Goal: Information Seeking & Learning: Learn about a topic

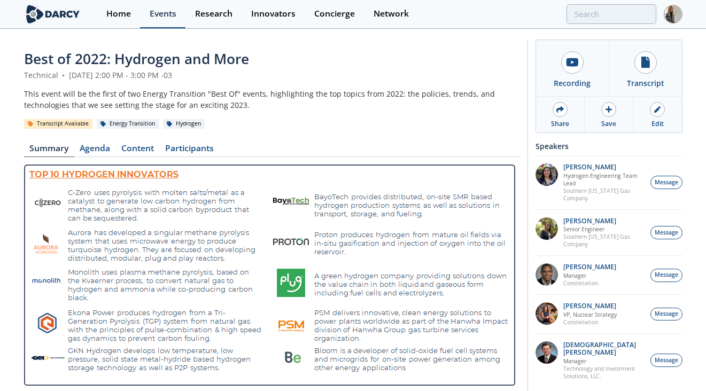
click at [162, 17] on div "Events" at bounding box center [163, 14] width 27 height 9
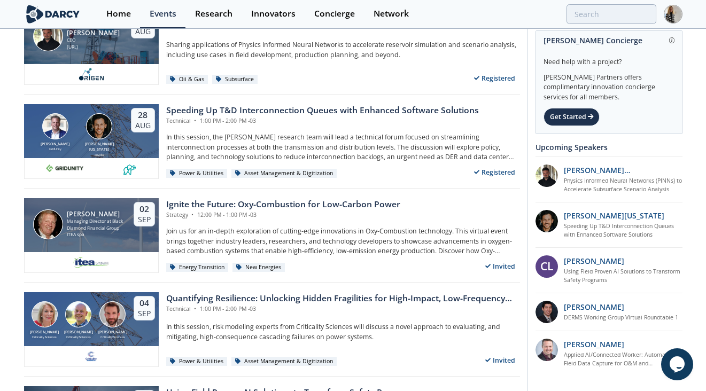
scroll to position [74, 0]
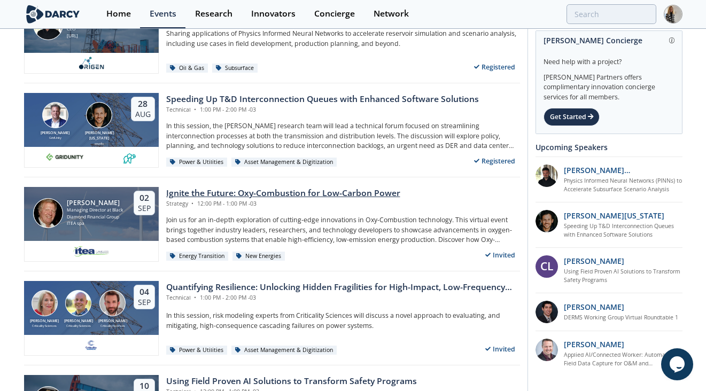
click at [337, 192] on div "Ignite the Future: Oxy-Combustion for Low-Carbon Power" at bounding box center [283, 193] width 234 height 13
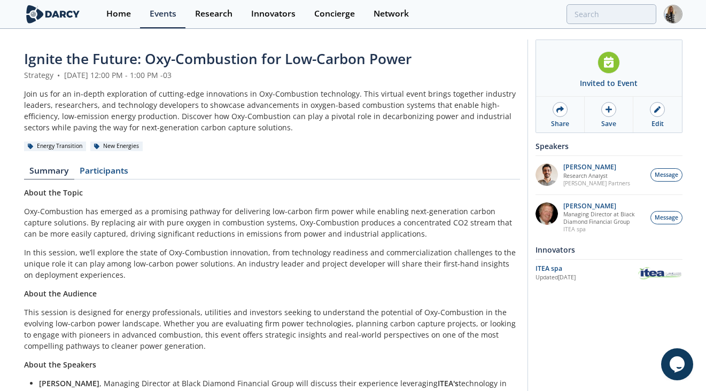
click at [242, 60] on span "Ignite the Future: Oxy-Combustion for Low-Carbon Power" at bounding box center [218, 58] width 388 height 19
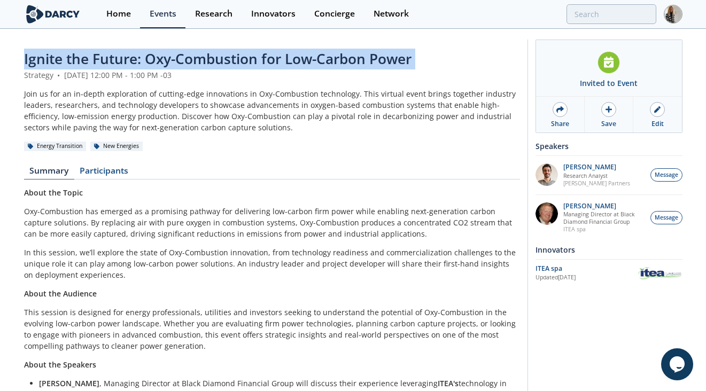
click at [242, 60] on span "Ignite the Future: Oxy-Combustion for Low-Carbon Power" at bounding box center [218, 58] width 388 height 19
copy header "Ignite the Future: Oxy-Combustion for Low-Carbon Power"
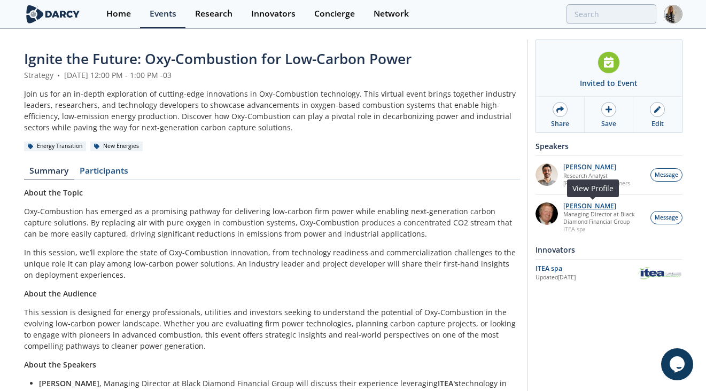
click at [596, 205] on p "Patrick Imeson" at bounding box center [603, 206] width 81 height 7
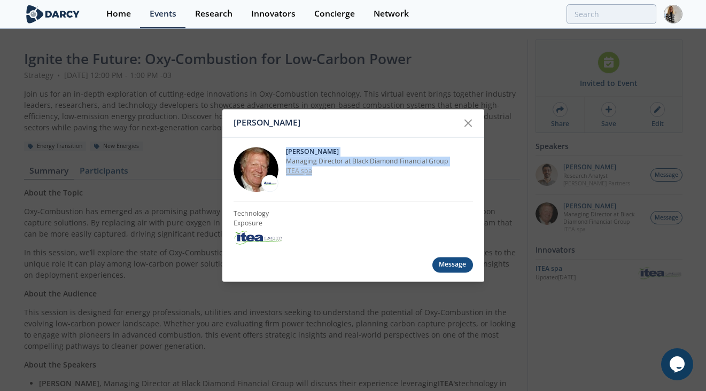
drag, startPoint x: 286, startPoint y: 149, endPoint x: 321, endPoint y: 175, distance: 43.9
click at [321, 175] on div "Patrick Imeson Managing Director at Black Diamond Financial Group ITEA spa" at bounding box center [379, 169] width 187 height 45
copy div "Patrick Imeson Managing Director at Black Diamond Financial Group ITEA spa"
click at [466, 122] on icon at bounding box center [468, 123] width 13 height 13
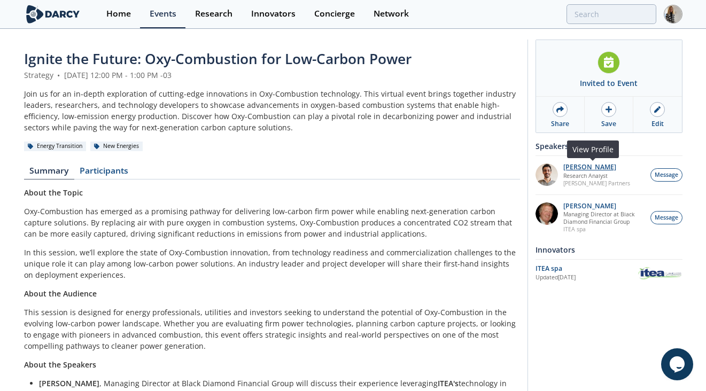
click at [579, 167] on p "Nicolas Lassalle" at bounding box center [596, 167] width 67 height 7
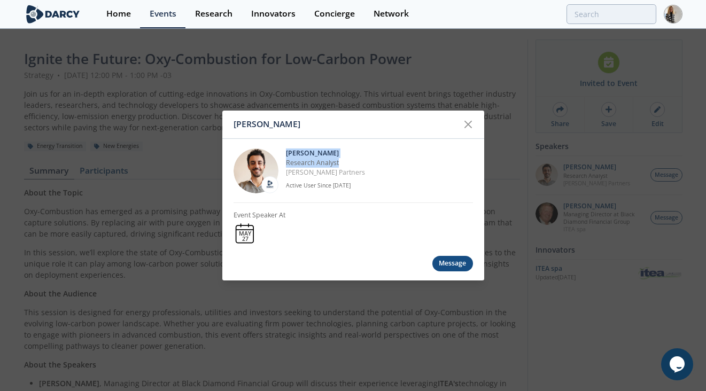
drag, startPoint x: 286, startPoint y: 152, endPoint x: 345, endPoint y: 160, distance: 59.4
click at [345, 160] on div "Nicolas Lassalle Research Analyst Darcy Partners Active User Since Aug. 2024" at bounding box center [379, 170] width 187 height 45
copy div "Nicolas Lassalle Research Analyst"
click at [467, 121] on icon at bounding box center [468, 124] width 13 height 13
